Goal: Task Accomplishment & Management: Complete application form

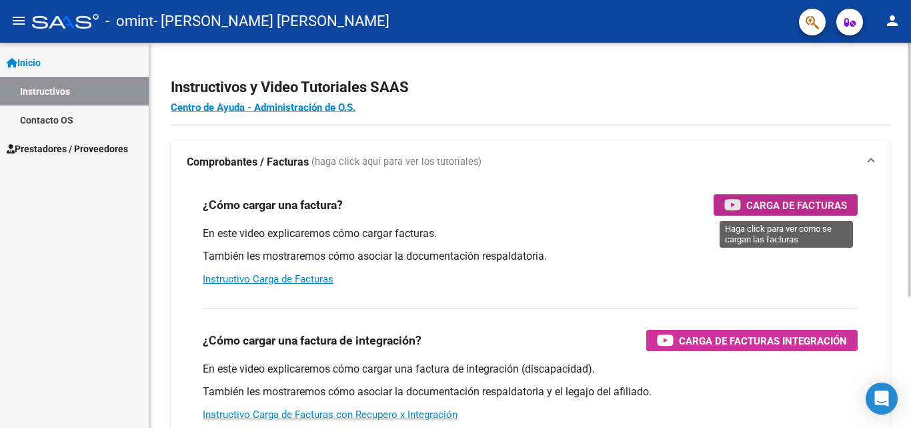
click at [794, 203] on span "Carga de Facturas" at bounding box center [796, 205] width 101 height 17
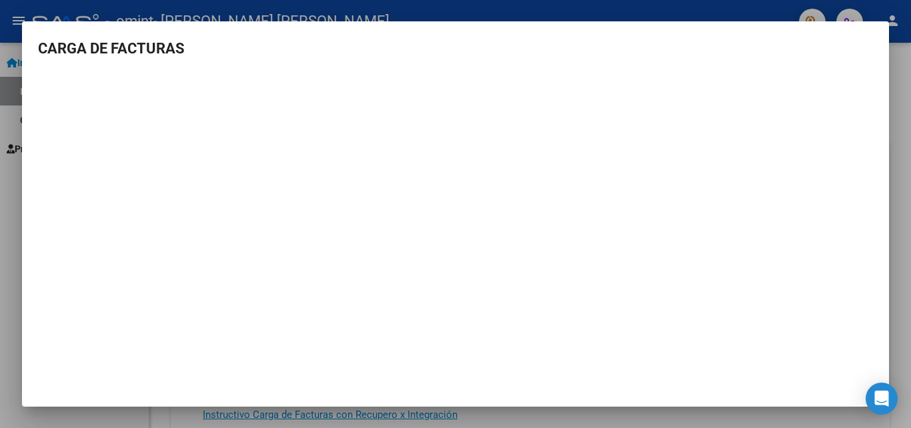
click at [900, 227] on div at bounding box center [455, 214] width 911 height 428
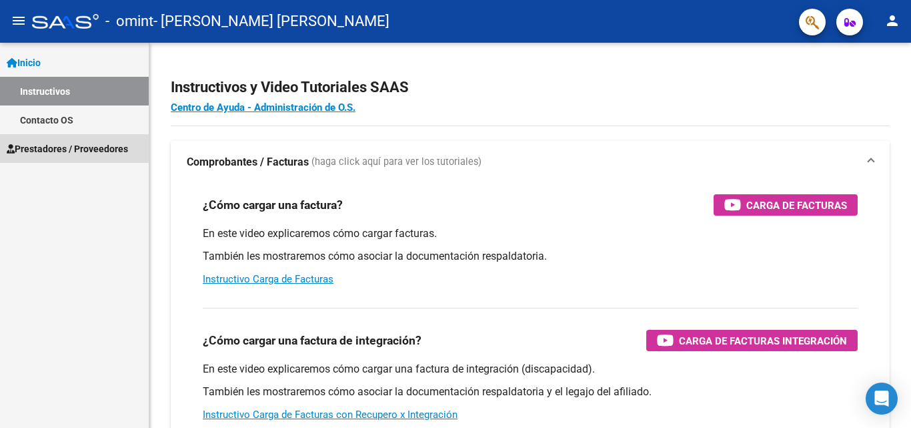
click at [56, 143] on span "Prestadores / Proveedores" at bounding box center [67, 148] width 121 height 15
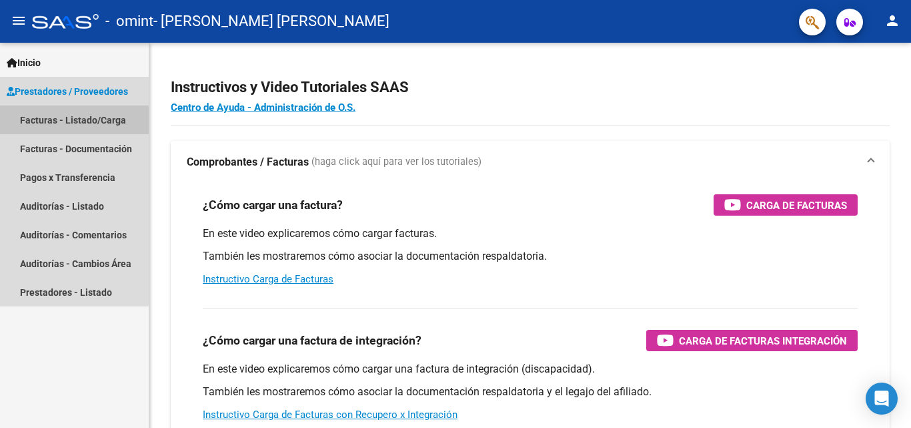
click at [96, 115] on link "Facturas - Listado/Carga" at bounding box center [74, 119] width 149 height 29
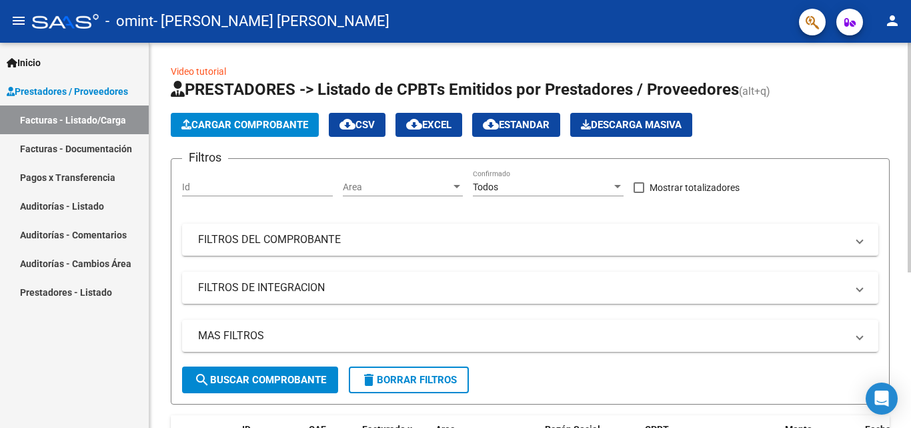
click at [201, 189] on input "Id" at bounding box center [257, 186] width 151 height 11
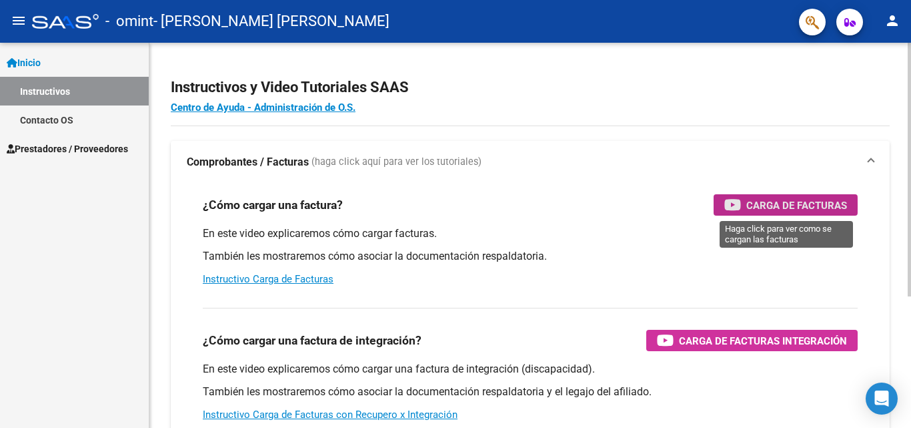
click at [778, 206] on span "Carga de Facturas" at bounding box center [796, 205] width 101 height 17
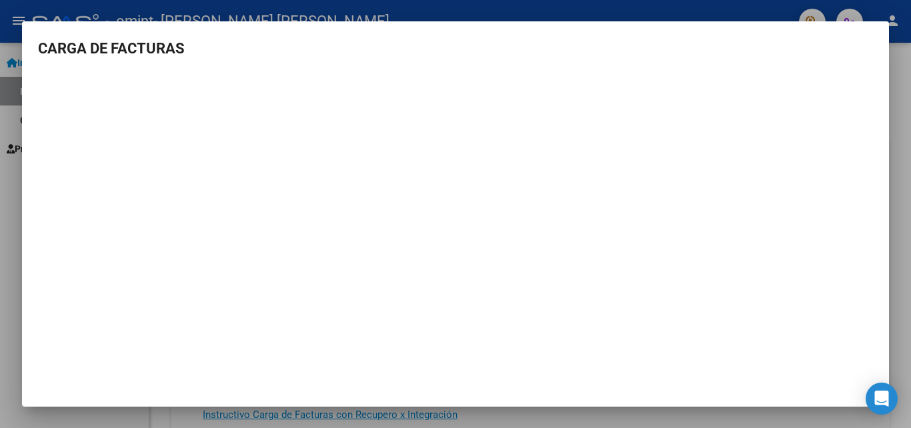
click at [908, 154] on div at bounding box center [455, 214] width 911 height 428
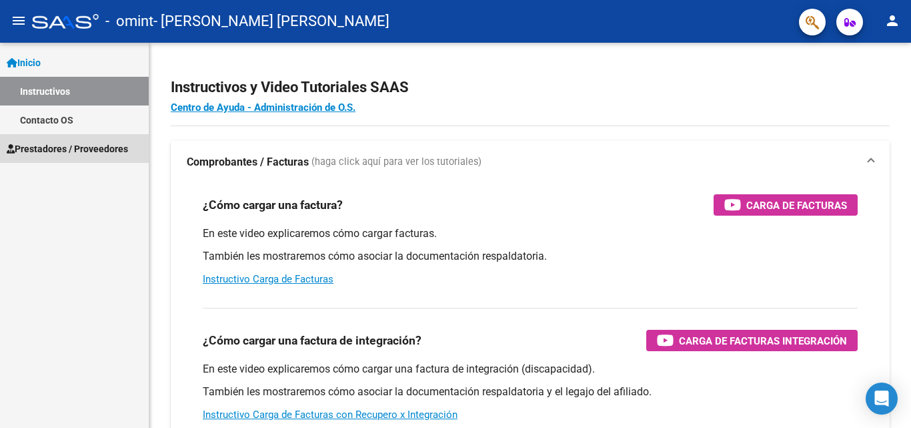
click at [88, 149] on span "Prestadores / Proveedores" at bounding box center [67, 148] width 121 height 15
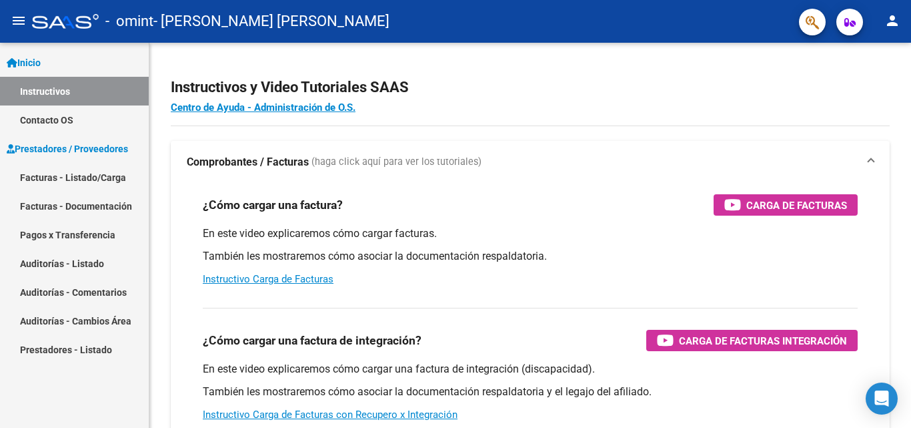
click at [100, 173] on link "Facturas - Listado/Carga" at bounding box center [74, 177] width 149 height 29
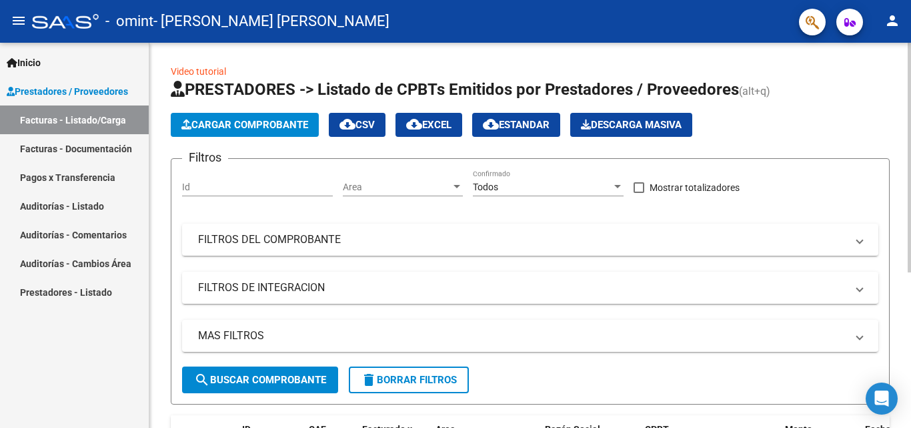
click at [291, 120] on span "Cargar Comprobante" at bounding box center [244, 125] width 127 height 12
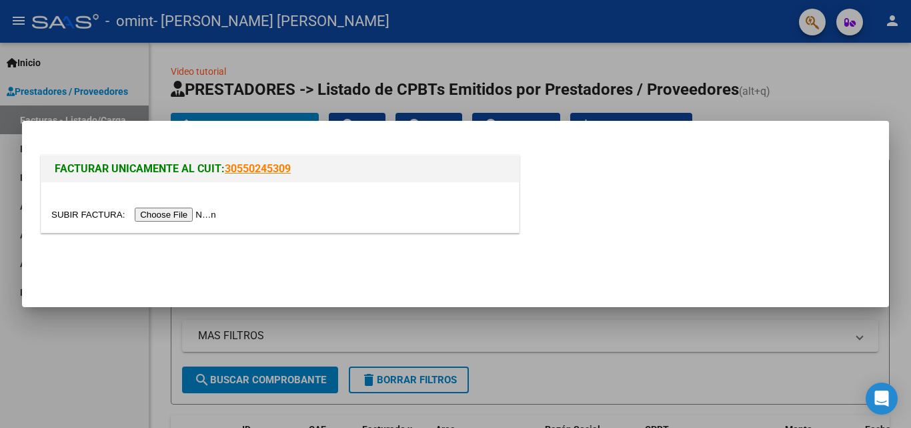
click at [209, 213] on input "file" at bounding box center [135, 214] width 169 height 14
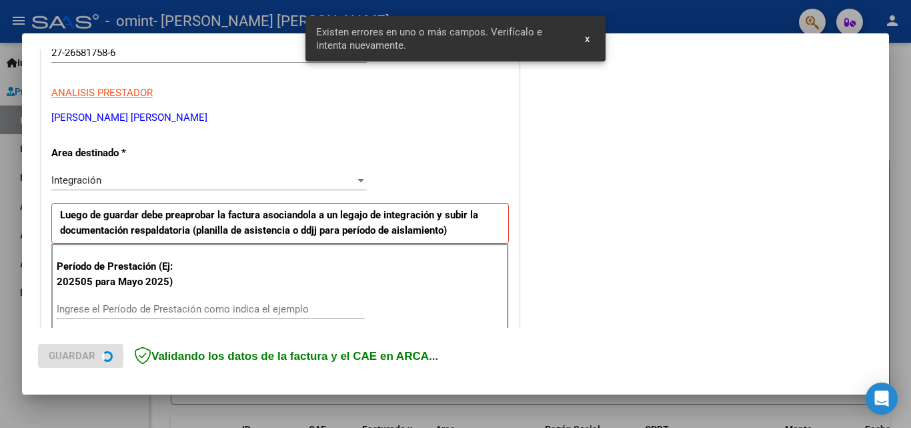
scroll to position [301, 0]
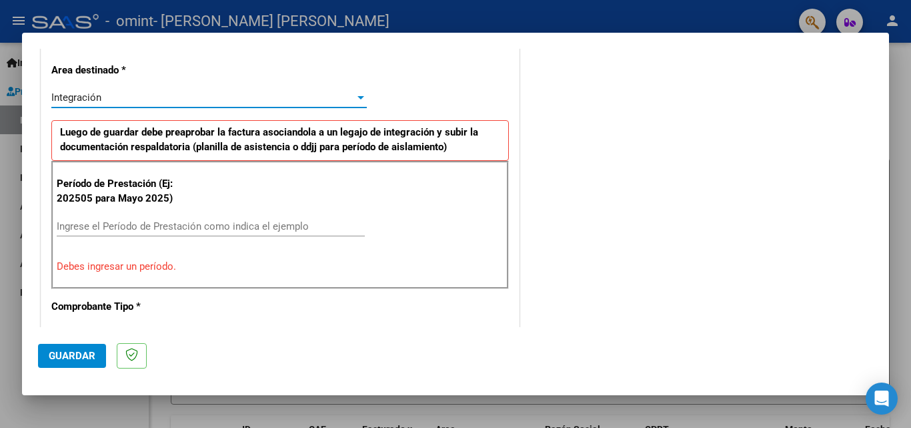
click at [357, 99] on div at bounding box center [360, 97] width 7 height 3
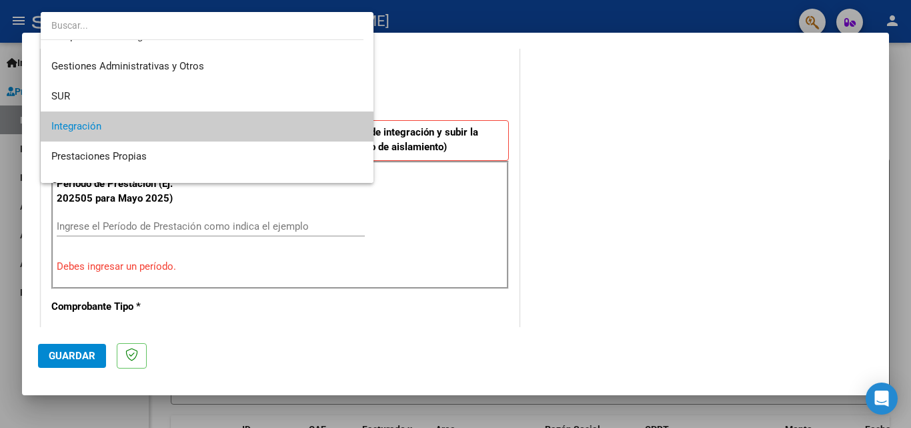
scroll to position [1, 0]
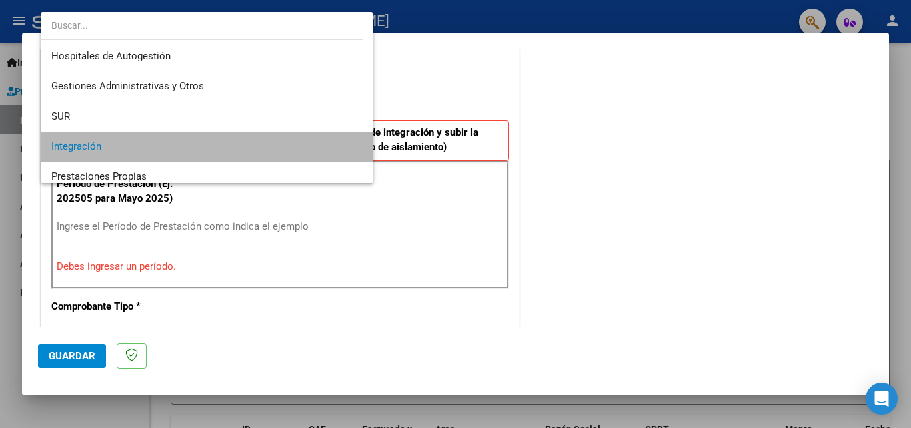
click at [289, 149] on span "Integración" at bounding box center [206, 146] width 311 height 30
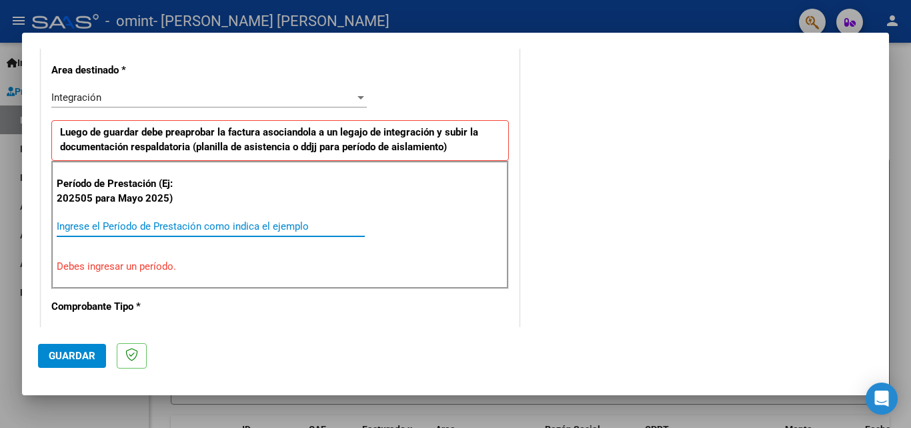
click at [249, 228] on input "Ingrese el Período de Prestación como indica el ejemplo" at bounding box center [211, 226] width 308 height 12
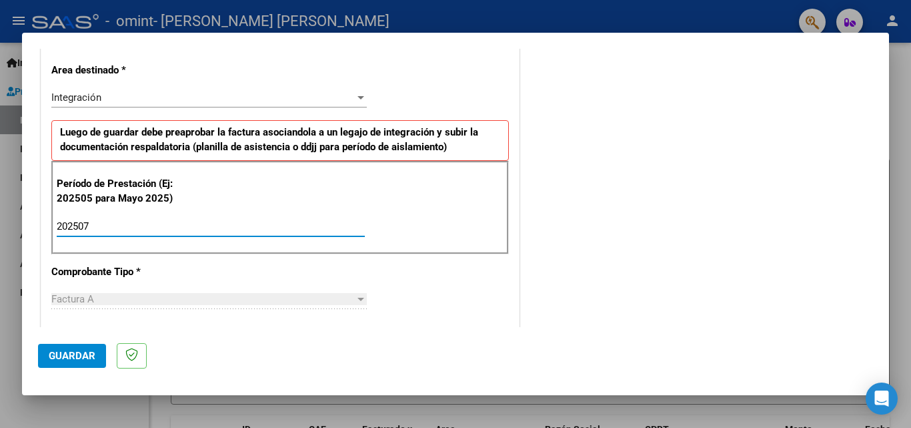
type input "202507"
click at [355, 297] on div at bounding box center [361, 298] width 12 height 11
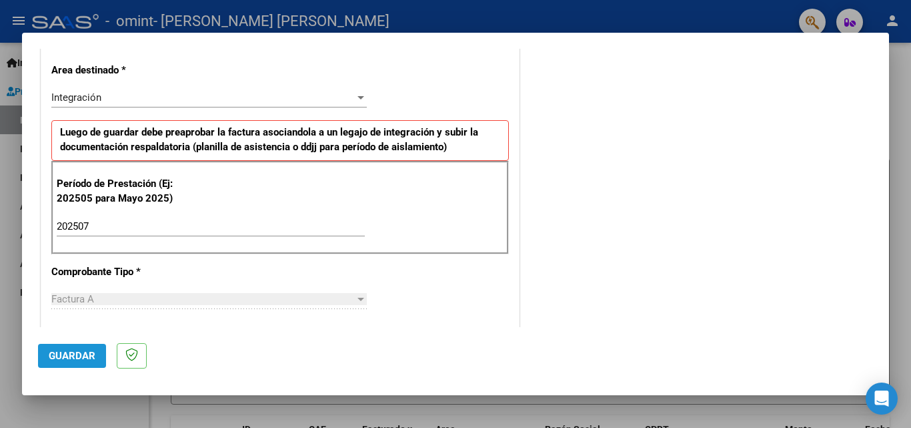
click at [83, 355] on span "Guardar" at bounding box center [72, 355] width 47 height 12
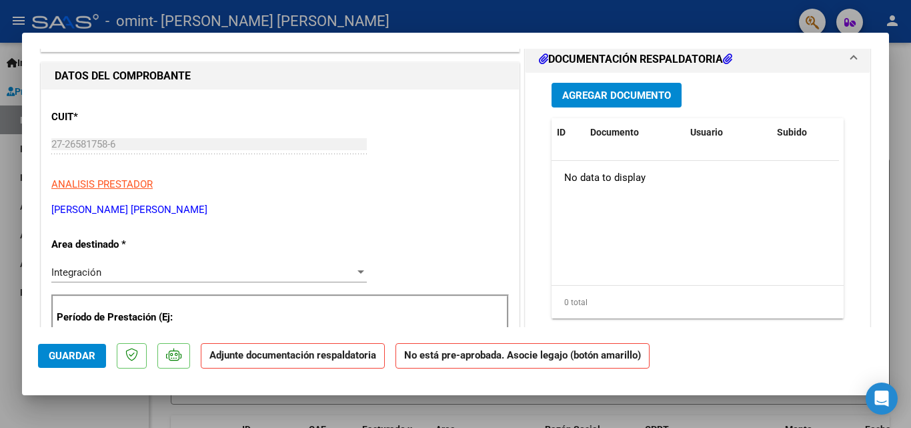
scroll to position [0, 0]
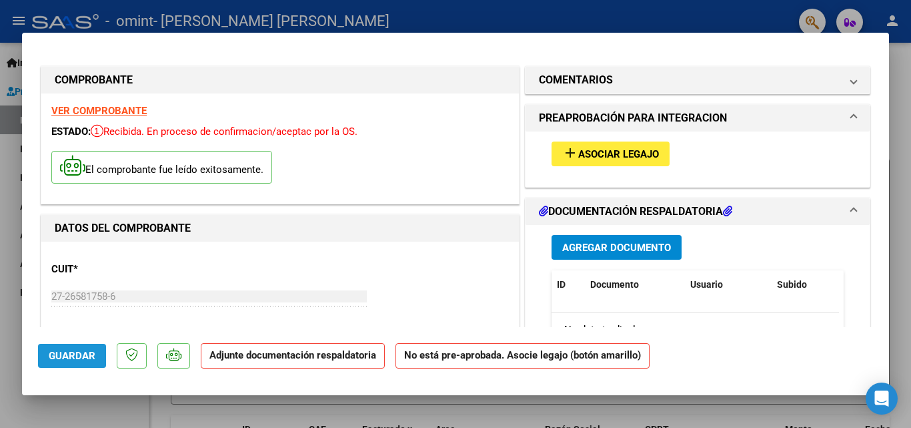
click at [73, 351] on span "Guardar" at bounding box center [72, 355] width 47 height 12
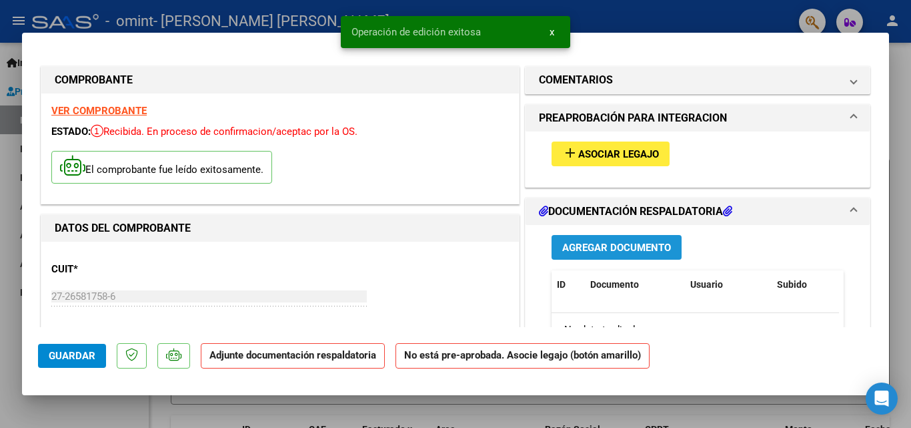
click at [642, 243] on span "Agregar Documento" at bounding box center [616, 247] width 109 height 12
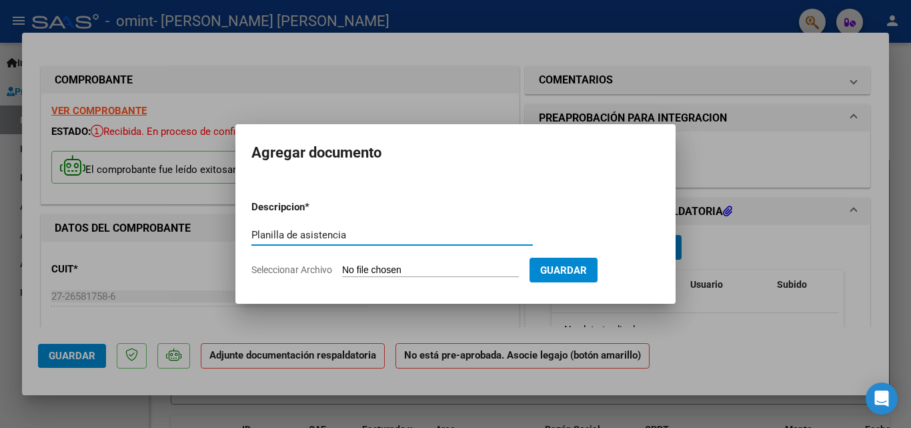
type input "Planilla de asistencia"
click at [319, 265] on span "Seleccionar Archivo" at bounding box center [291, 269] width 81 height 11
click at [342, 265] on input "Seleccionar Archivo" at bounding box center [430, 270] width 177 height 13
type input "C:\fakepath\Planilla [PERSON_NAME].pdf"
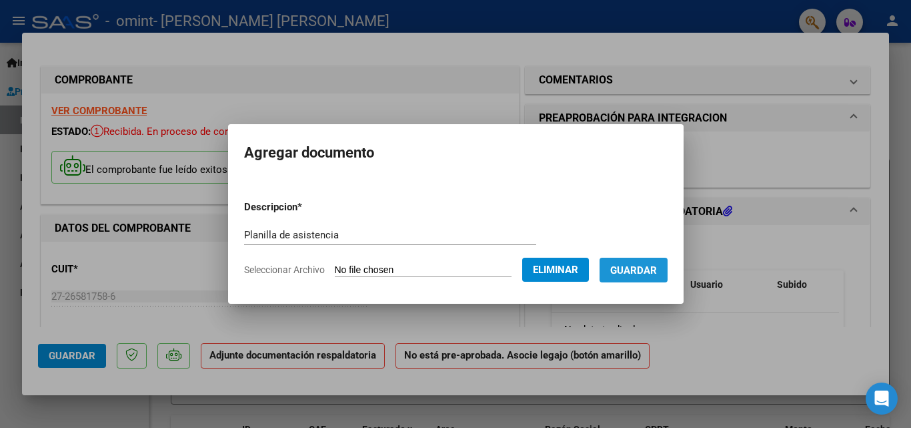
click at [651, 262] on button "Guardar" at bounding box center [634, 269] width 68 height 25
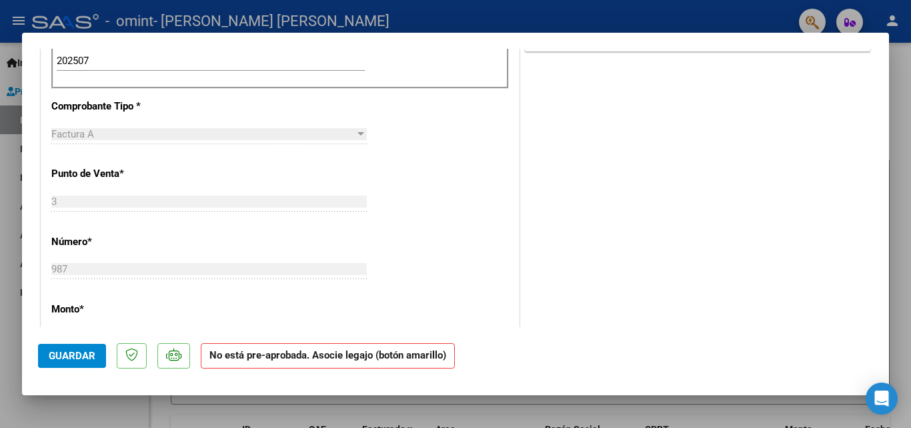
scroll to position [454, 0]
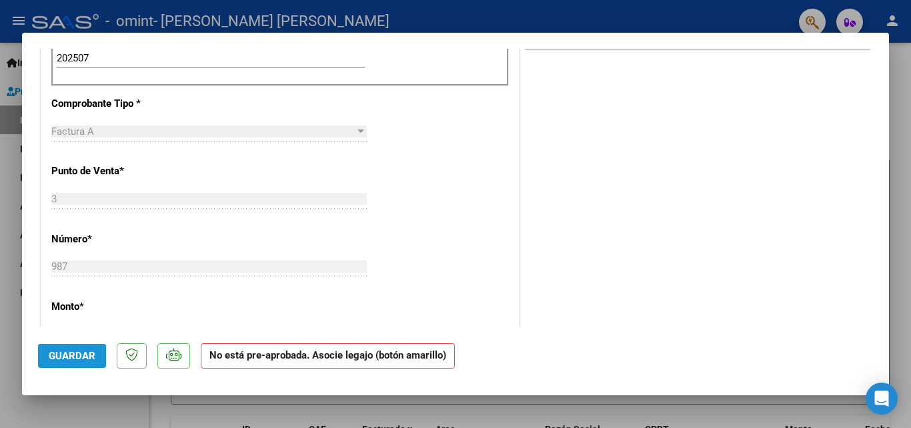
click at [75, 354] on span "Guardar" at bounding box center [72, 355] width 47 height 12
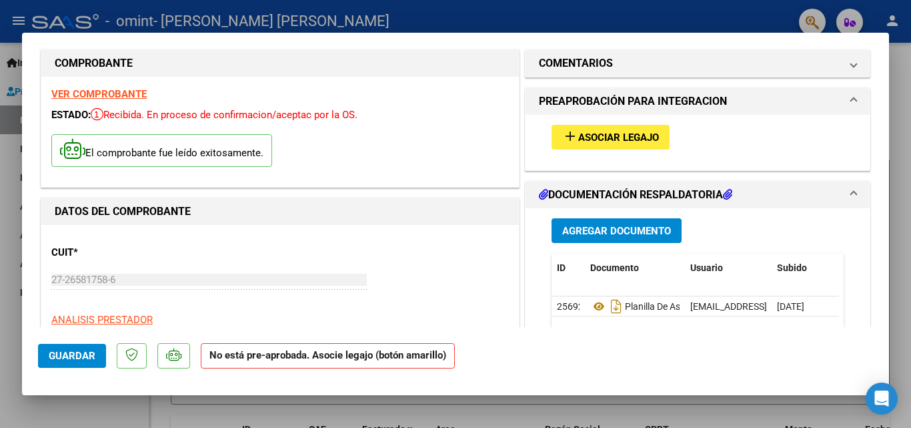
scroll to position [0, 0]
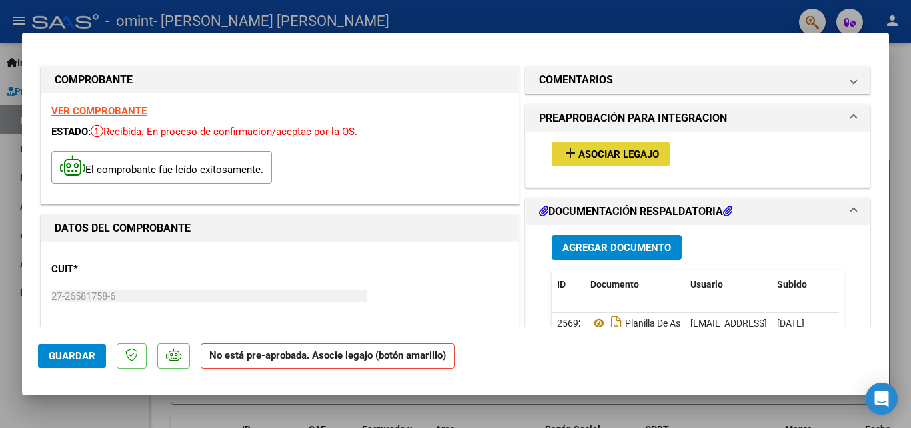
click at [627, 147] on span "add Asociar Legajo" at bounding box center [610, 153] width 97 height 12
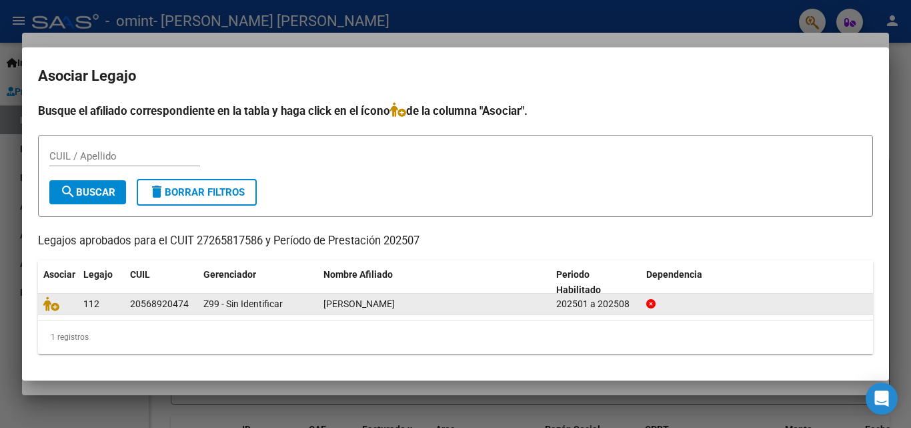
click at [390, 303] on span "[PERSON_NAME]" at bounding box center [358, 303] width 71 height 11
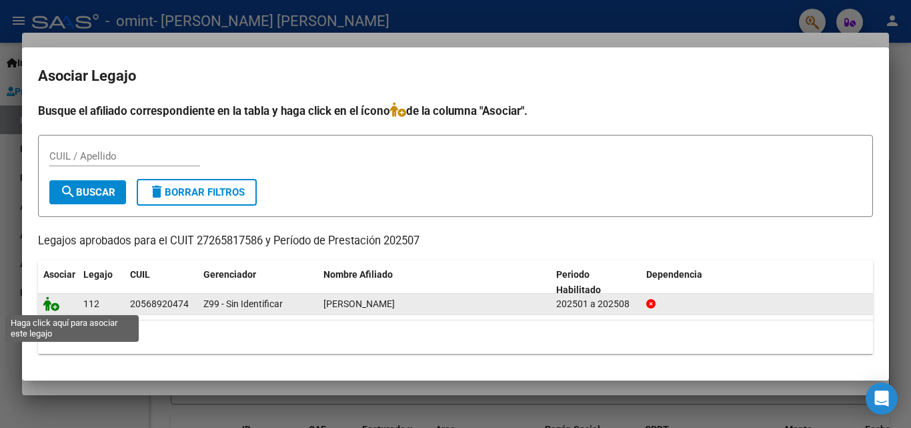
click at [48, 305] on icon at bounding box center [51, 303] width 16 height 15
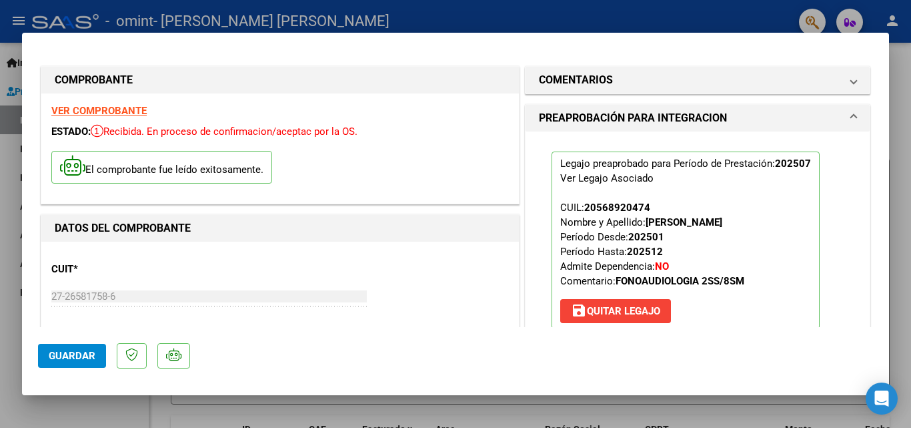
click at [67, 354] on span "Guardar" at bounding box center [72, 355] width 47 height 12
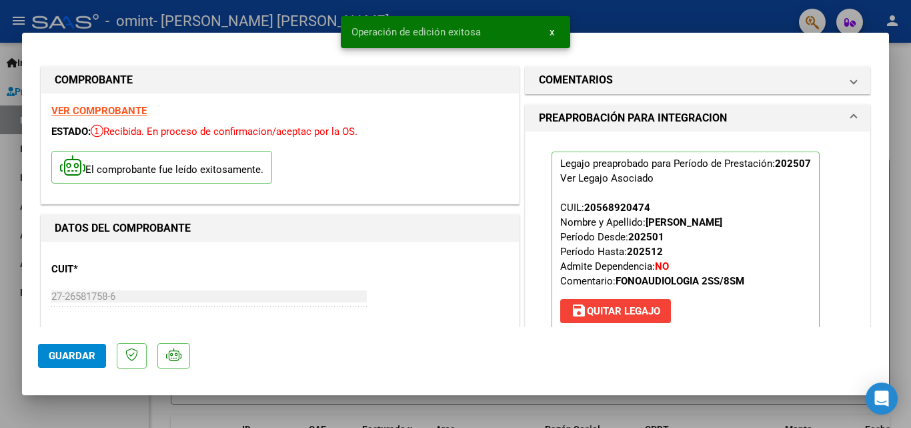
click at [67, 354] on span "Guardar" at bounding box center [72, 355] width 47 height 12
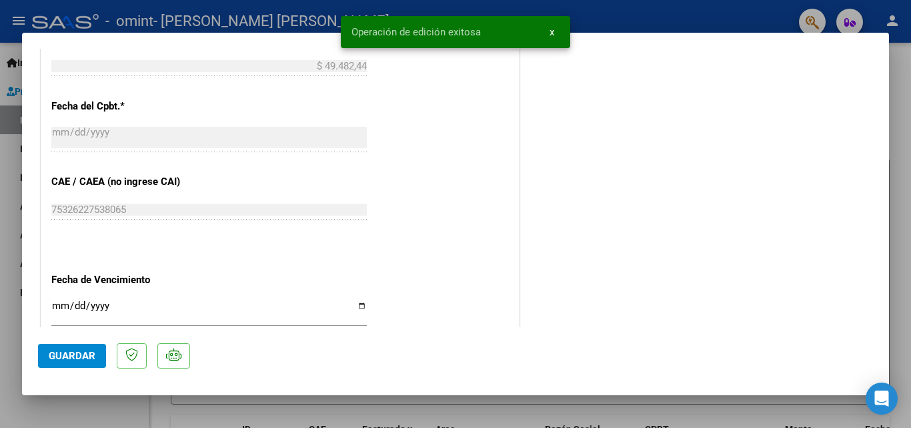
scroll to position [916, 0]
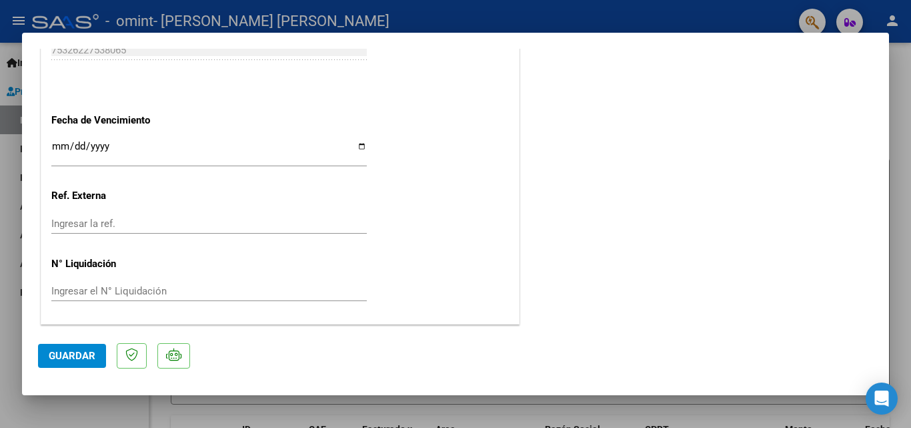
click at [621, 23] on div at bounding box center [455, 214] width 911 height 428
type input "$ 0,00"
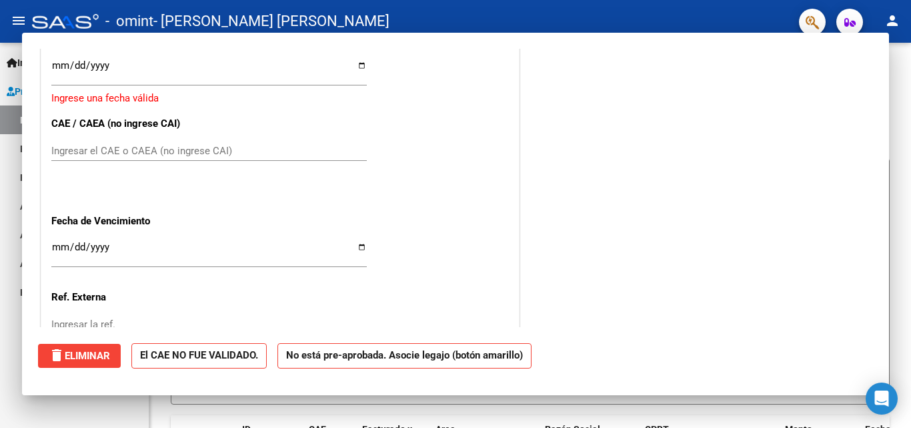
scroll to position [875, 0]
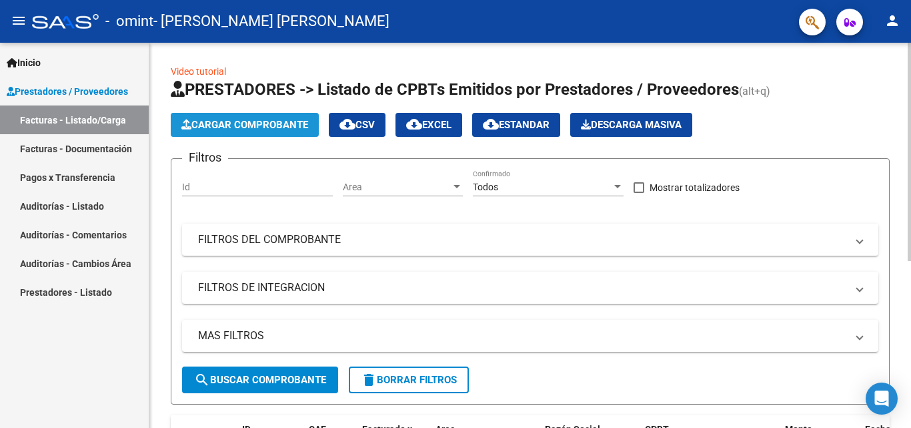
click at [273, 121] on span "Cargar Comprobante" at bounding box center [244, 125] width 127 height 12
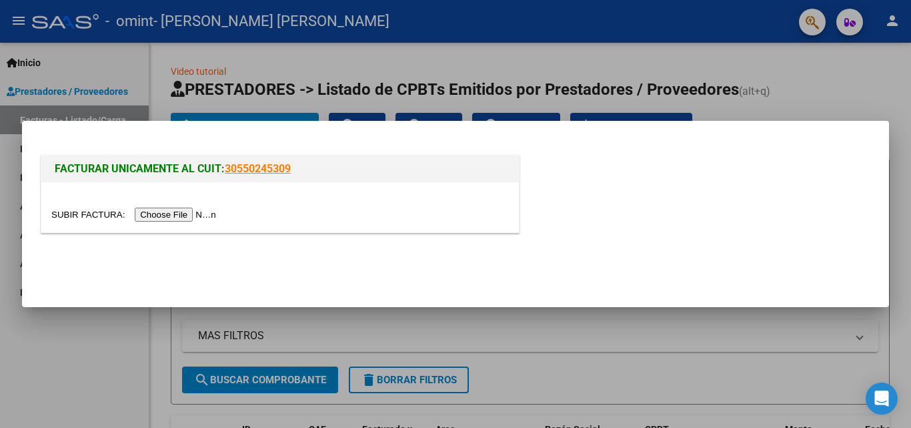
click at [192, 217] on input "file" at bounding box center [135, 214] width 169 height 14
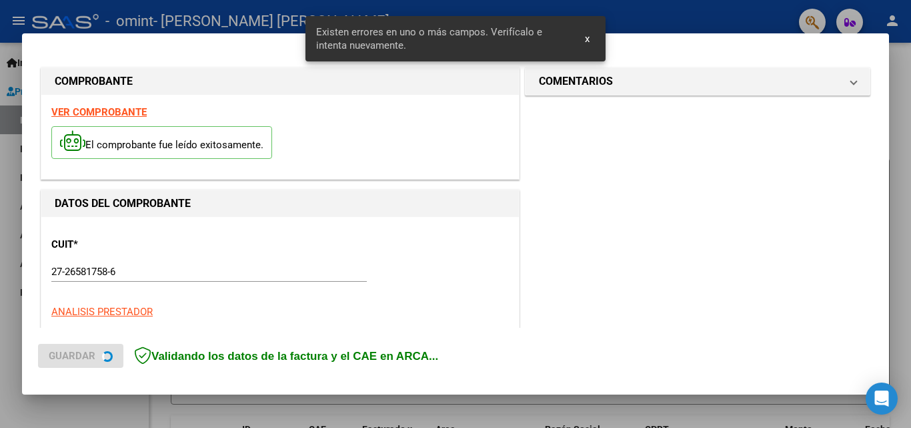
scroll to position [301, 0]
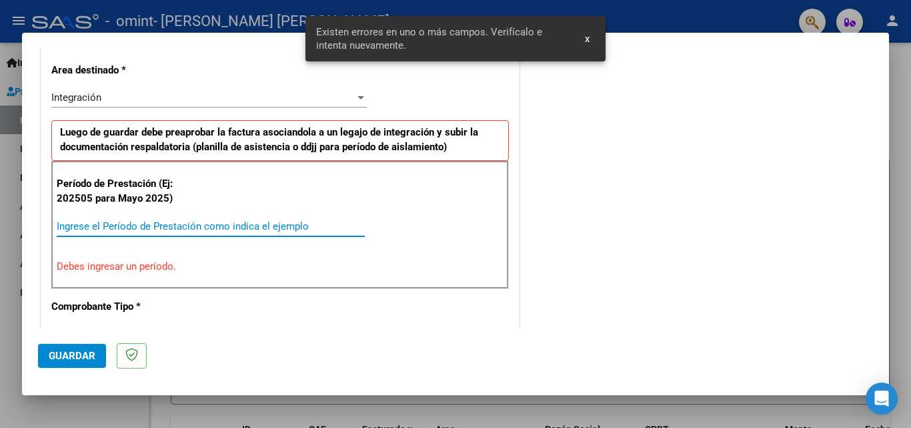
click at [201, 225] on input "Ingrese el Período de Prestación como indica el ejemplo" at bounding box center [211, 226] width 308 height 12
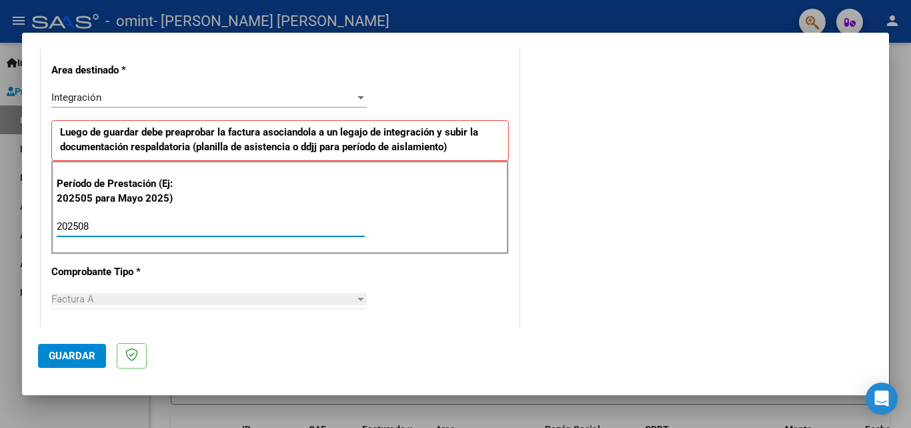
type input "202508"
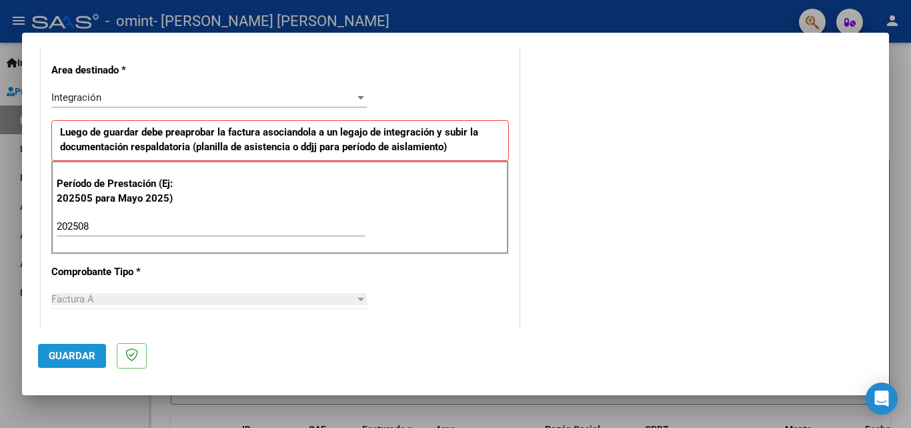
click at [82, 353] on span "Guardar" at bounding box center [72, 355] width 47 height 12
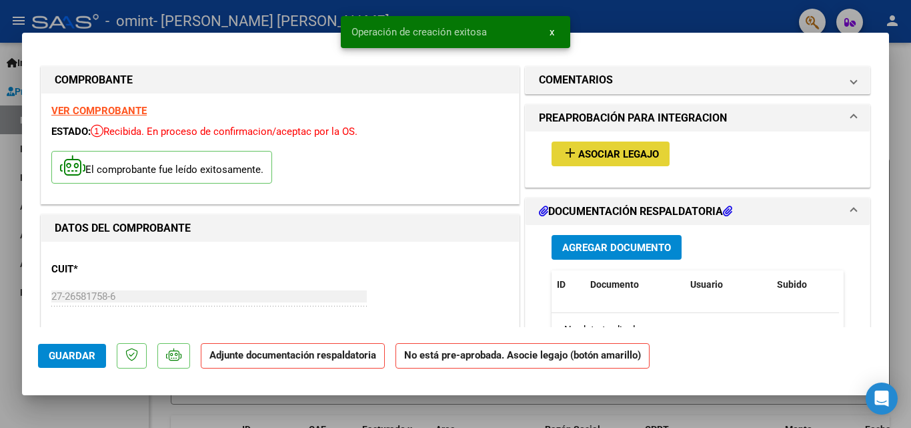
click at [631, 152] on span "Asociar Legajo" at bounding box center [618, 154] width 81 height 12
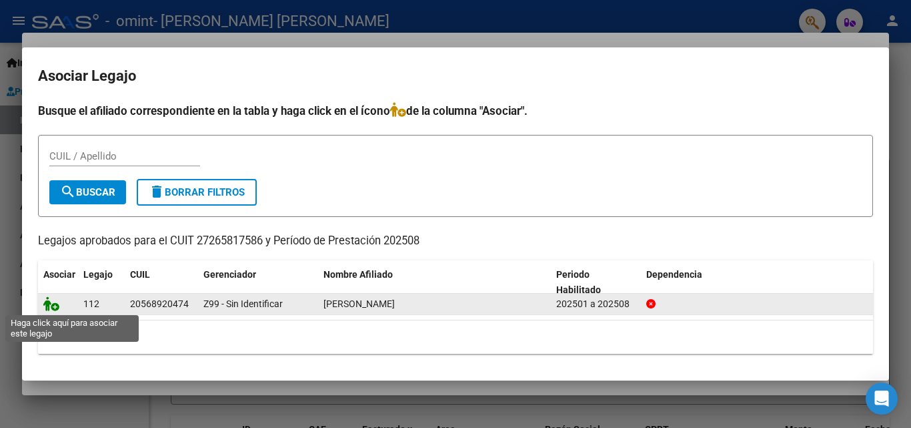
click at [48, 304] on icon at bounding box center [51, 303] width 16 height 15
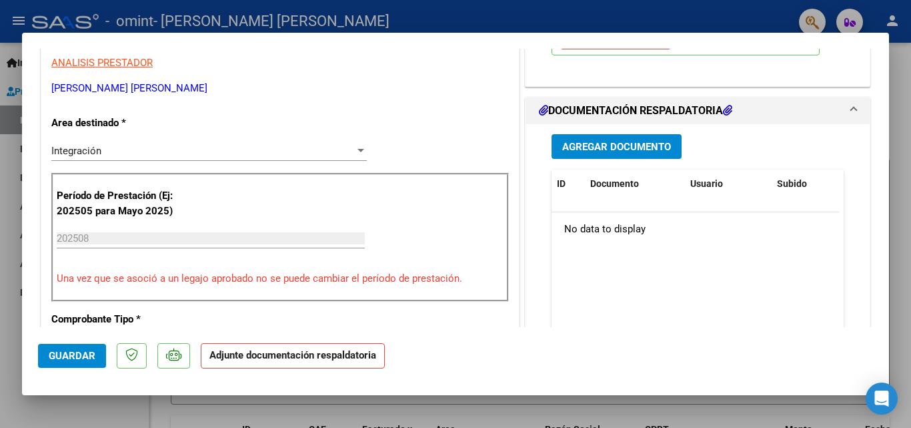
scroll to position [293, 0]
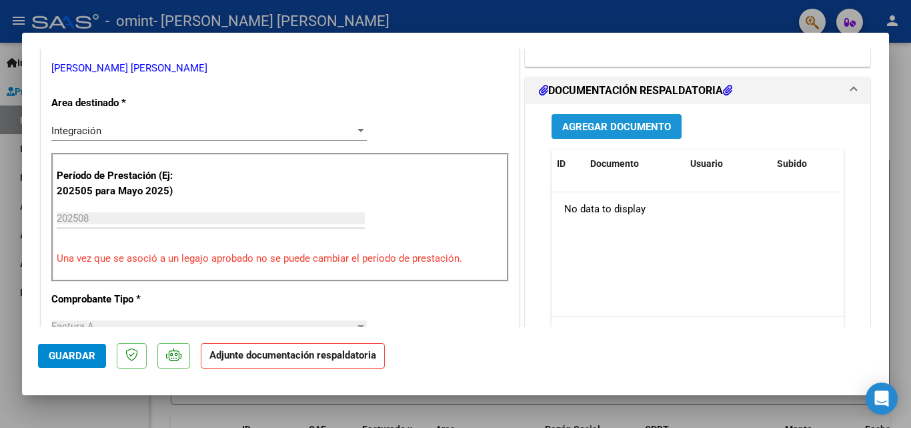
click at [641, 125] on span "Agregar Documento" at bounding box center [616, 127] width 109 height 12
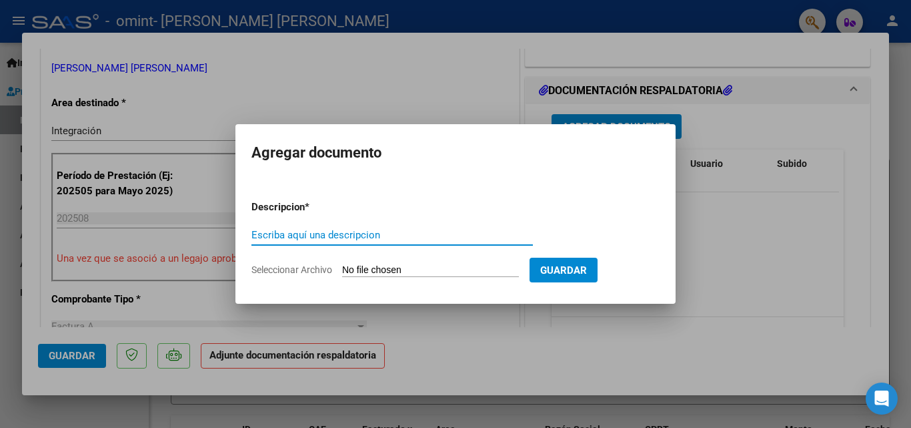
type input "p"
type input "Planilla de asistencia"
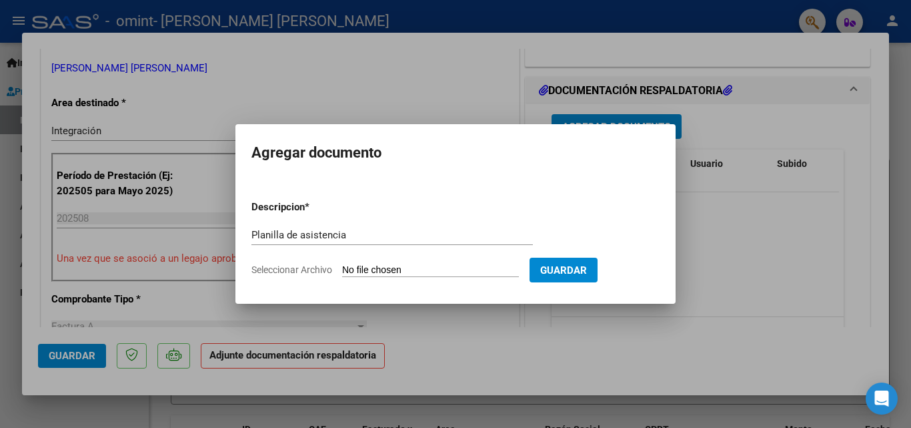
click at [420, 267] on input "Seleccionar Archivo" at bounding box center [430, 270] width 177 height 13
type input "C:\fakepath\Planilla [PERSON_NAME][GEOGRAPHIC_DATA]pdf"
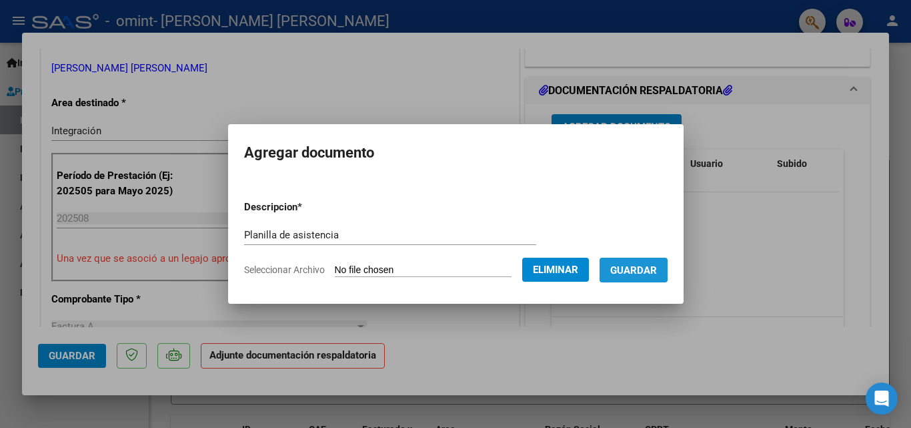
click at [639, 269] on span "Guardar" at bounding box center [633, 270] width 47 height 12
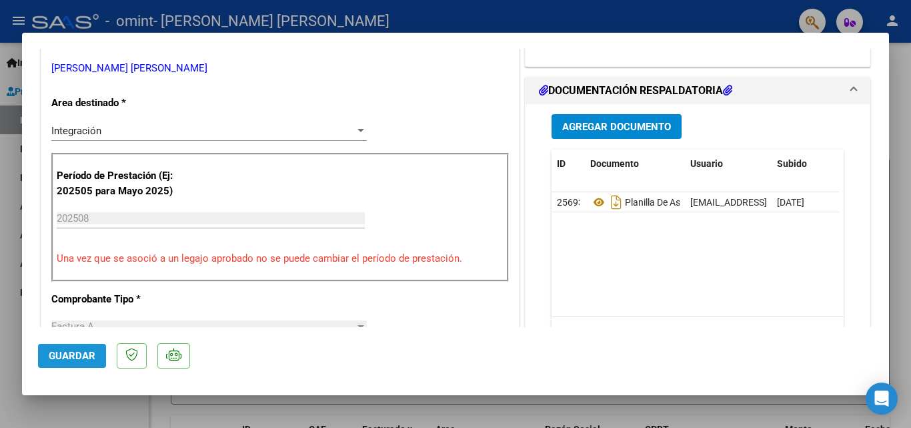
click at [75, 354] on span "Guardar" at bounding box center [72, 355] width 47 height 12
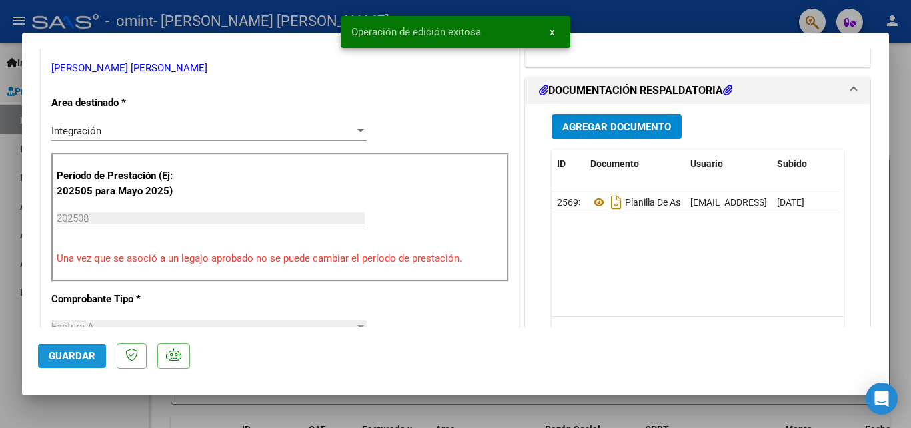
click at [75, 354] on span "Guardar" at bounding box center [72, 355] width 47 height 12
click at [552, 34] on span "x" at bounding box center [552, 32] width 5 height 12
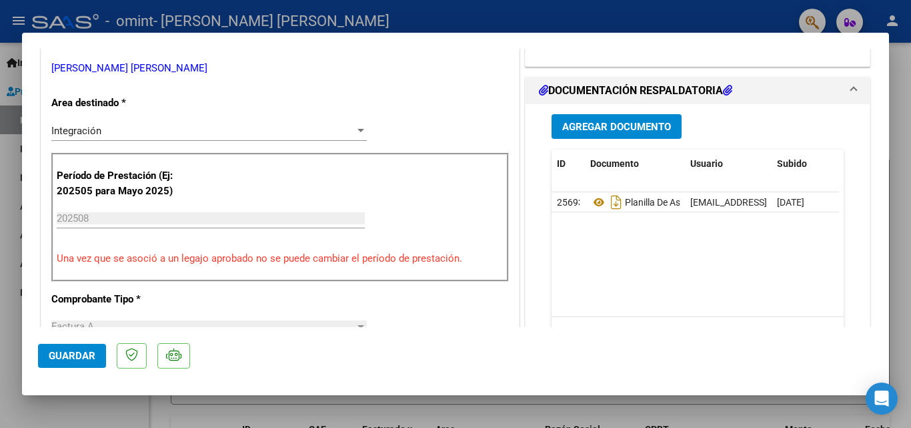
click at [903, 277] on div at bounding box center [455, 214] width 911 height 428
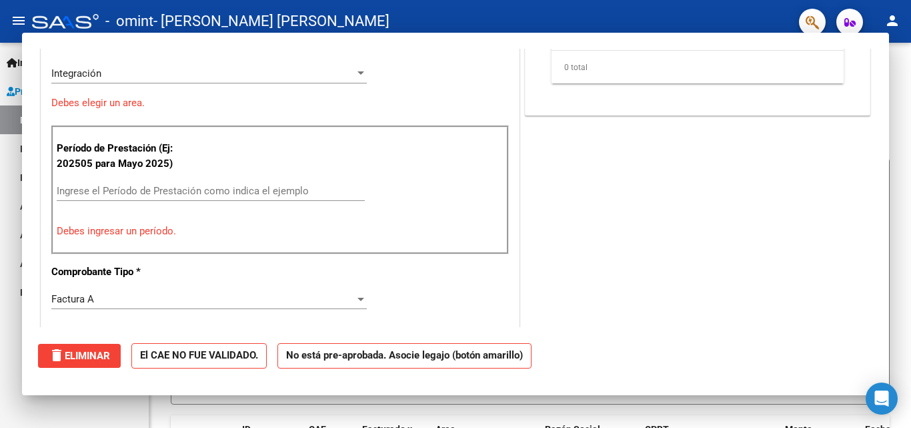
scroll to position [0, 0]
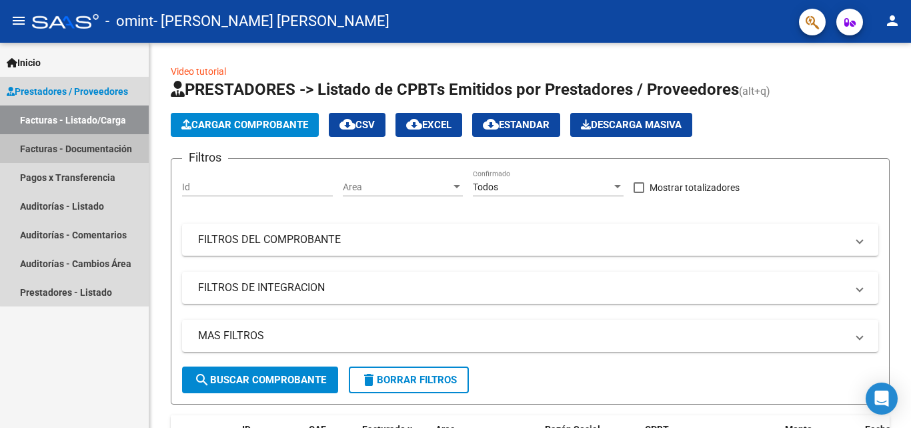
click at [81, 145] on link "Facturas - Documentación" at bounding box center [74, 148] width 149 height 29
